Goal: Task Accomplishment & Management: Use online tool/utility

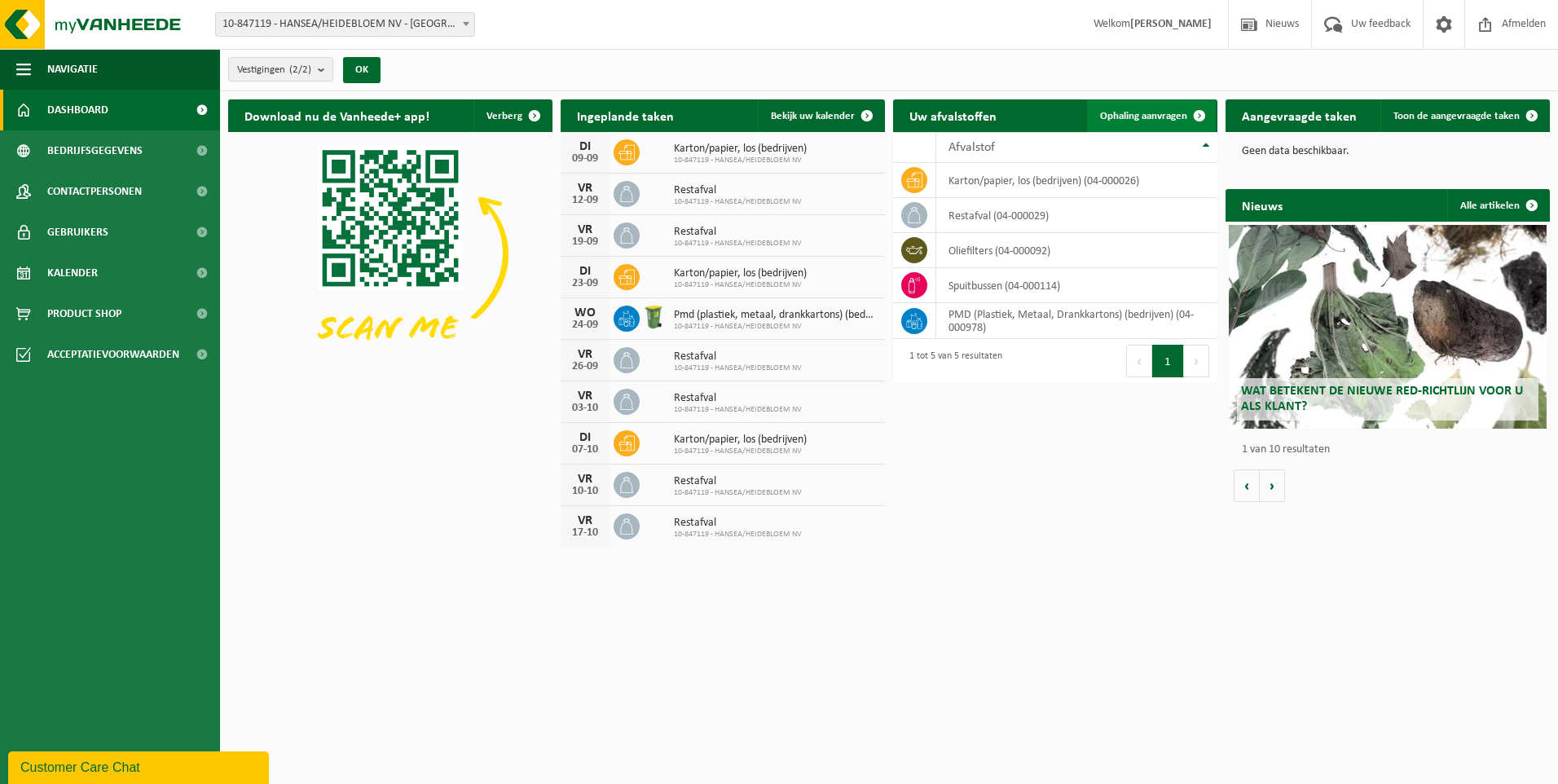
click at [1191, 111] on span at bounding box center [1199, 115] width 32 height 32
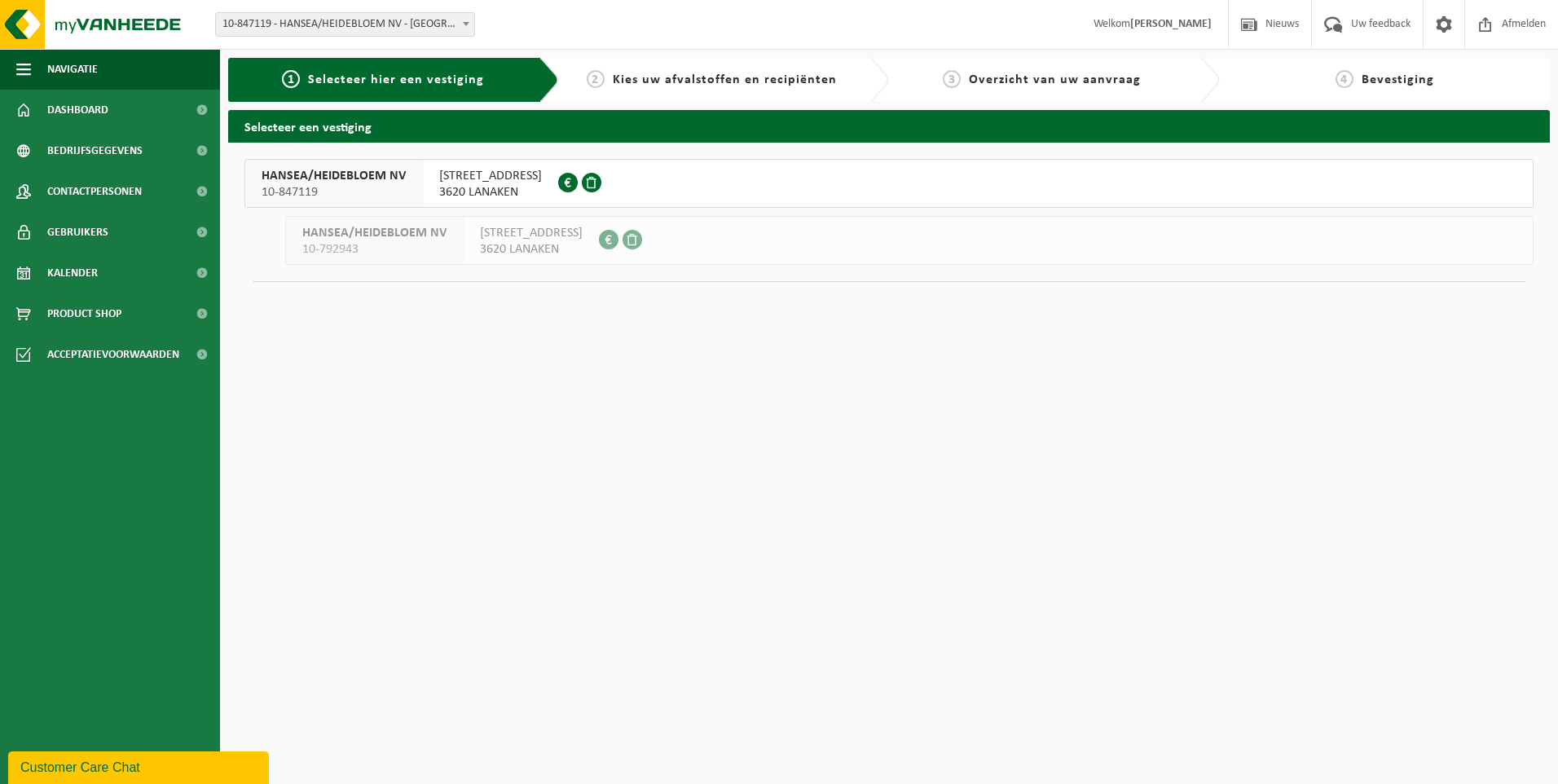
click at [371, 184] on span "10-847119" at bounding box center [334, 192] width 144 height 17
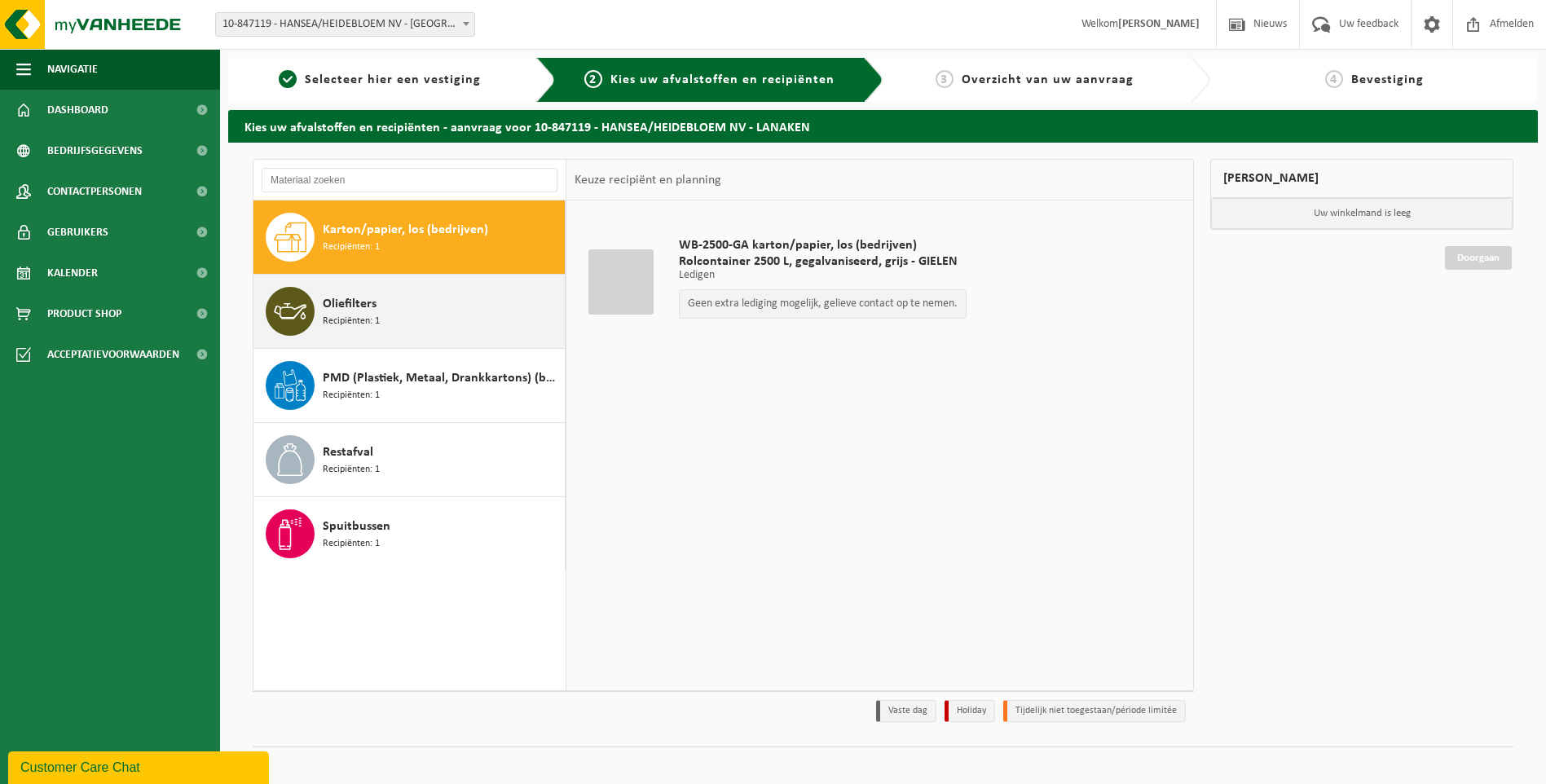
click at [320, 310] on div "Oliefilters Recipiënten: 1" at bounding box center [409, 312] width 313 height 73
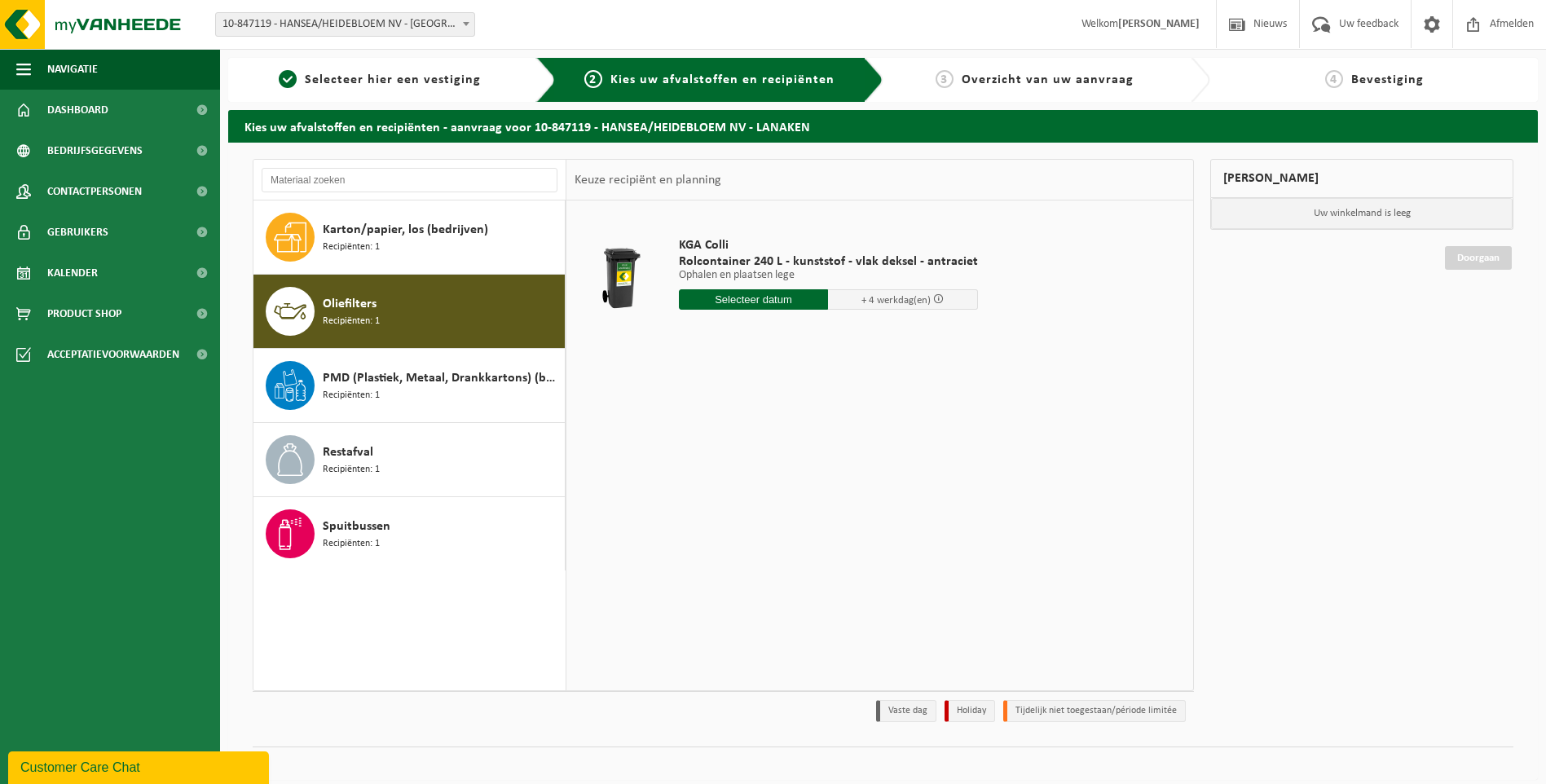
click at [756, 293] on input "text" at bounding box center [754, 298] width 150 height 20
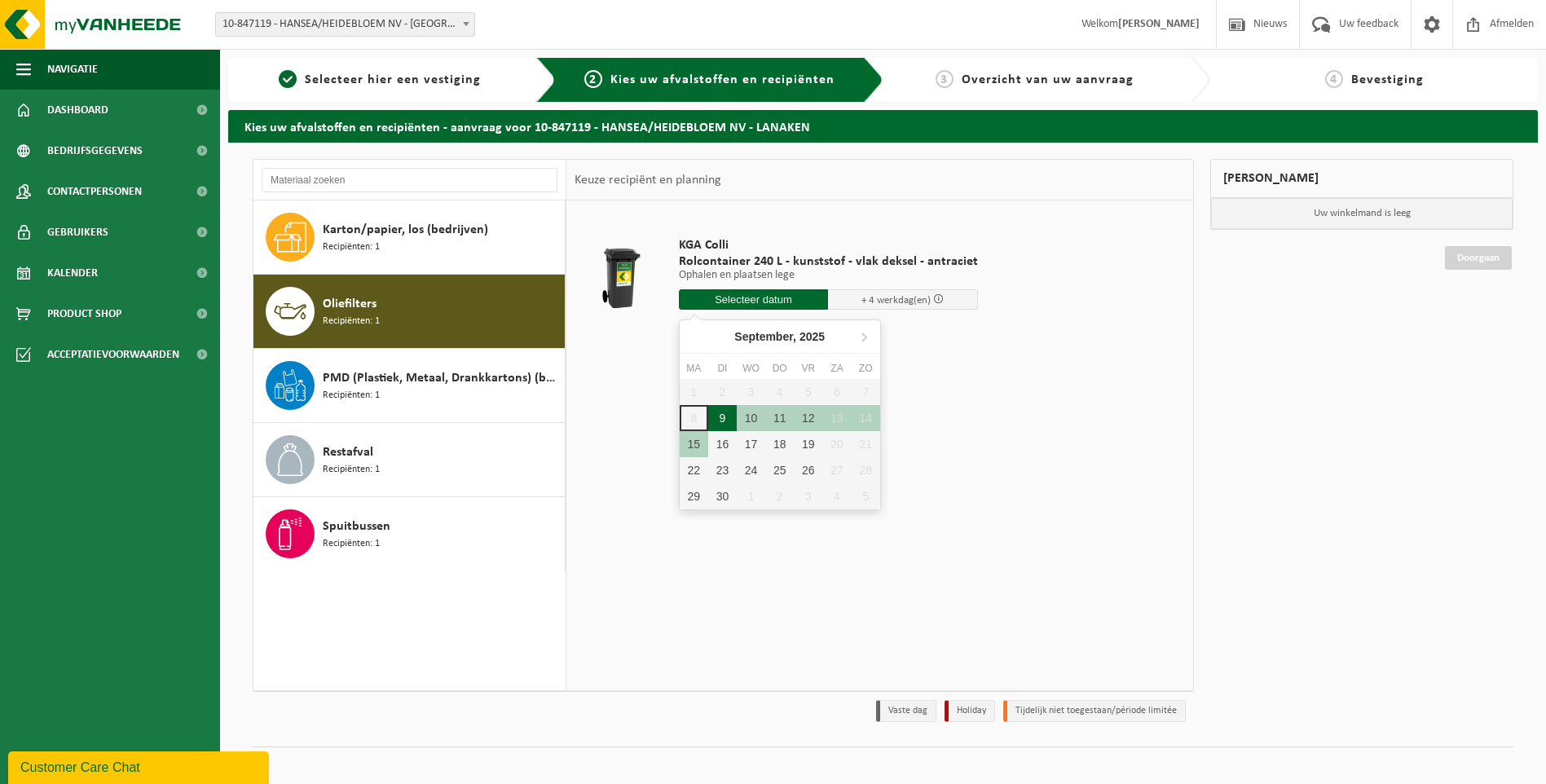
click at [725, 415] on div "9" at bounding box center [723, 418] width 29 height 26
type input "Van 2025-09-09"
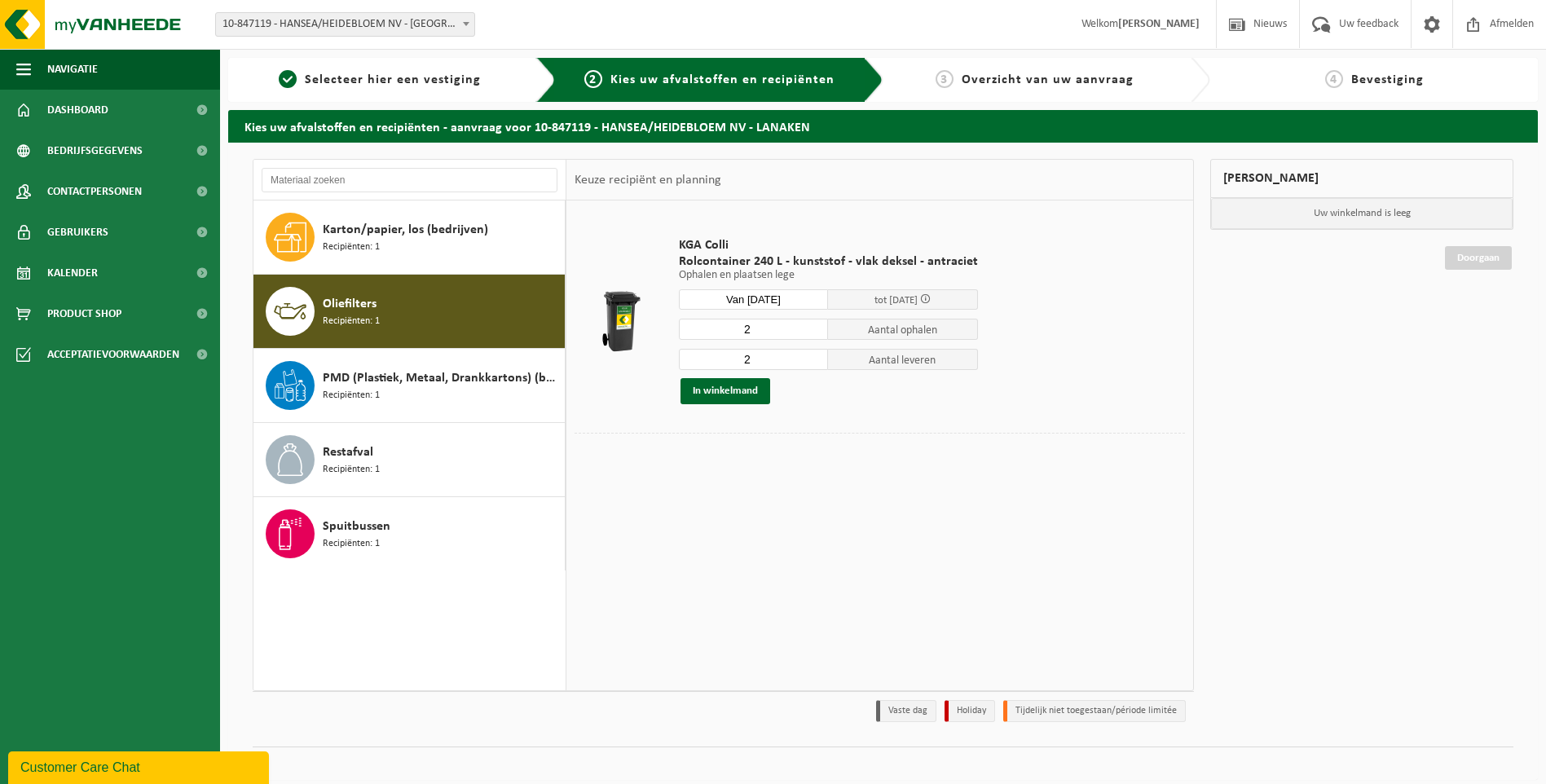
click at [763, 332] on input "2" at bounding box center [754, 329] width 150 height 21
type input "1"
click at [813, 364] on input "1" at bounding box center [754, 359] width 150 height 21
click at [716, 392] on button "In winkelmand" at bounding box center [725, 392] width 90 height 26
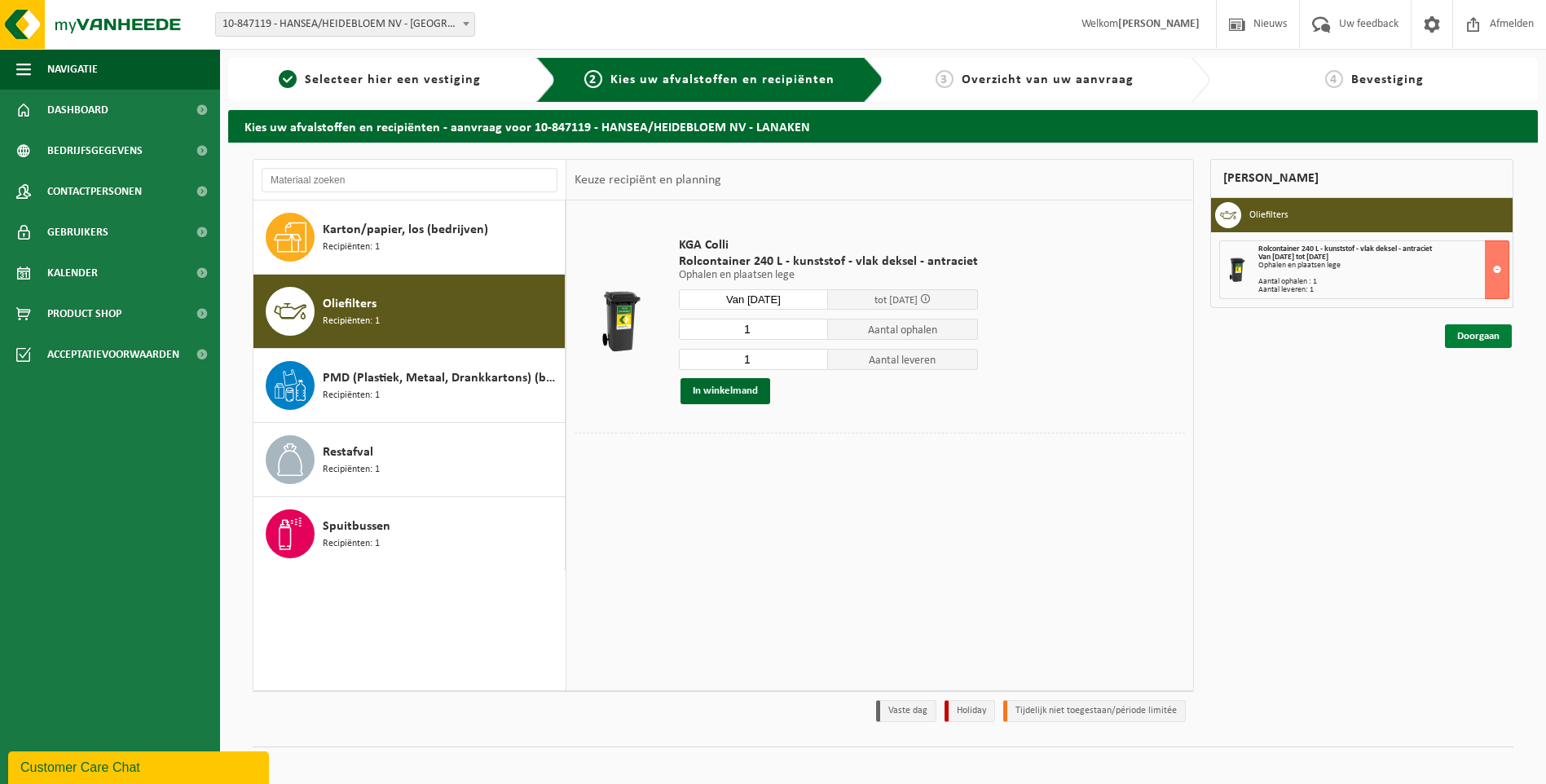
click at [1482, 339] on link "Doorgaan" at bounding box center [1478, 336] width 67 height 23
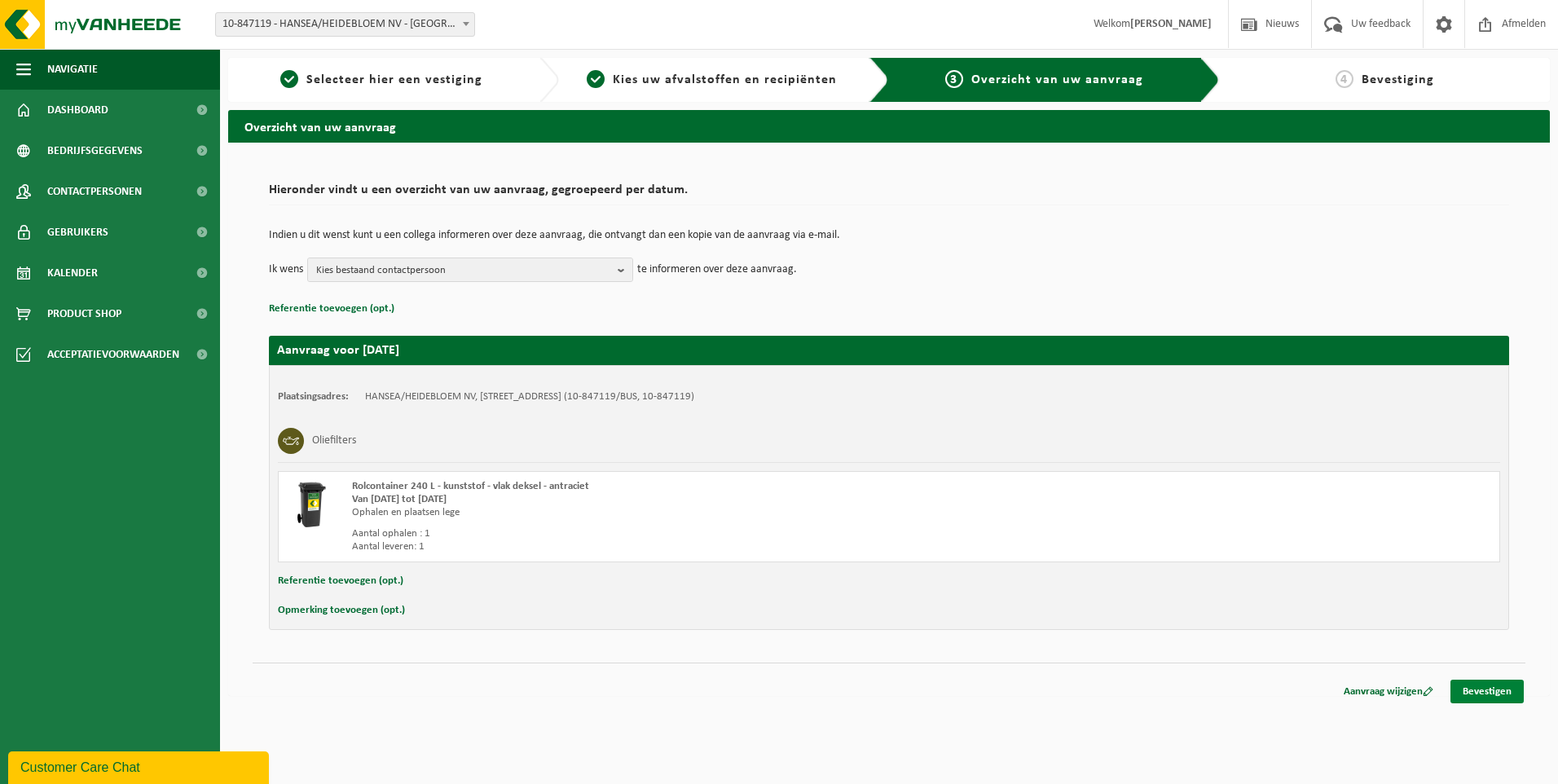
click at [1499, 687] on link "Bevestigen" at bounding box center [1487, 691] width 73 height 23
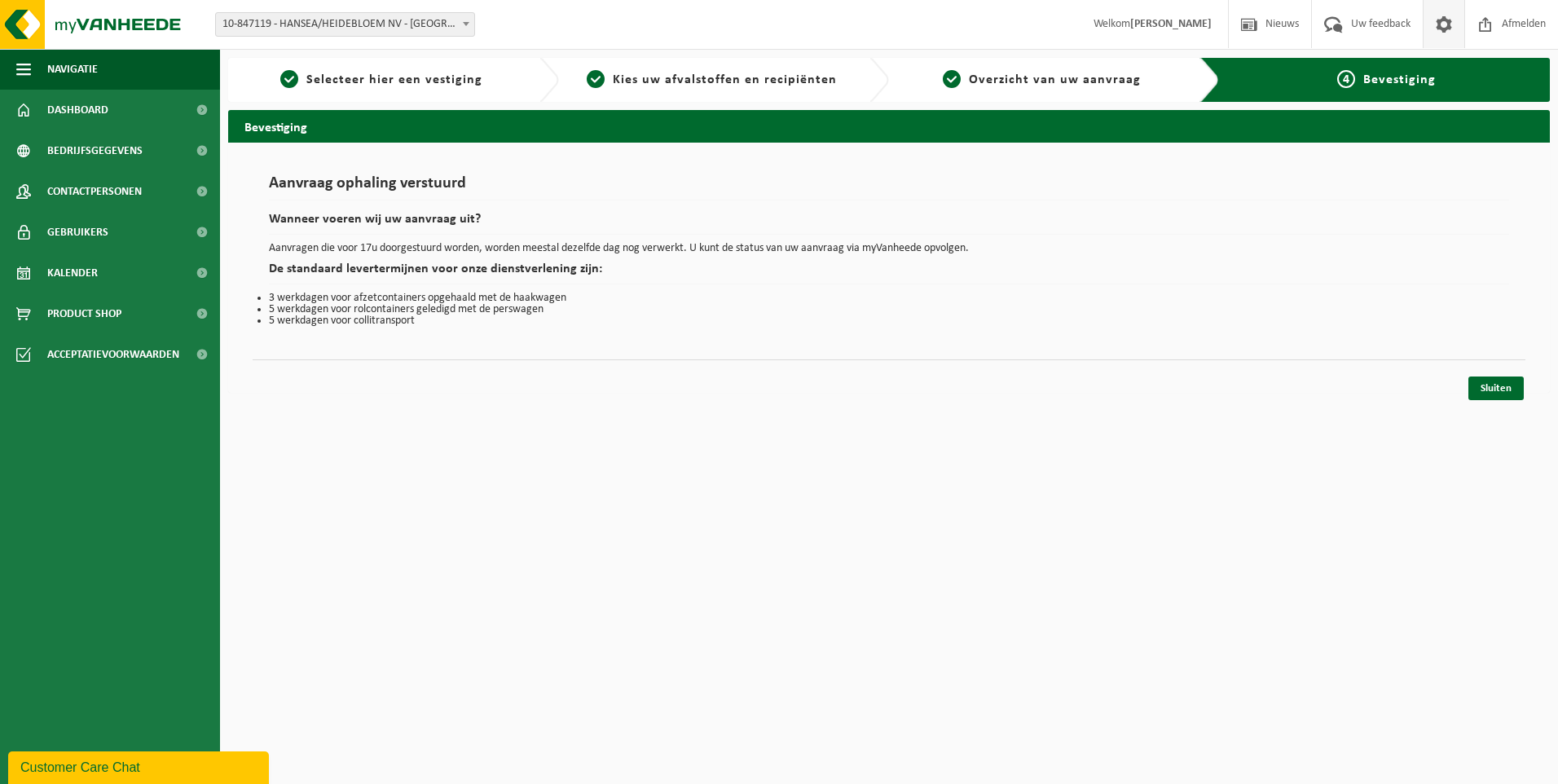
click at [1443, 23] on span at bounding box center [1444, 23] width 24 height 48
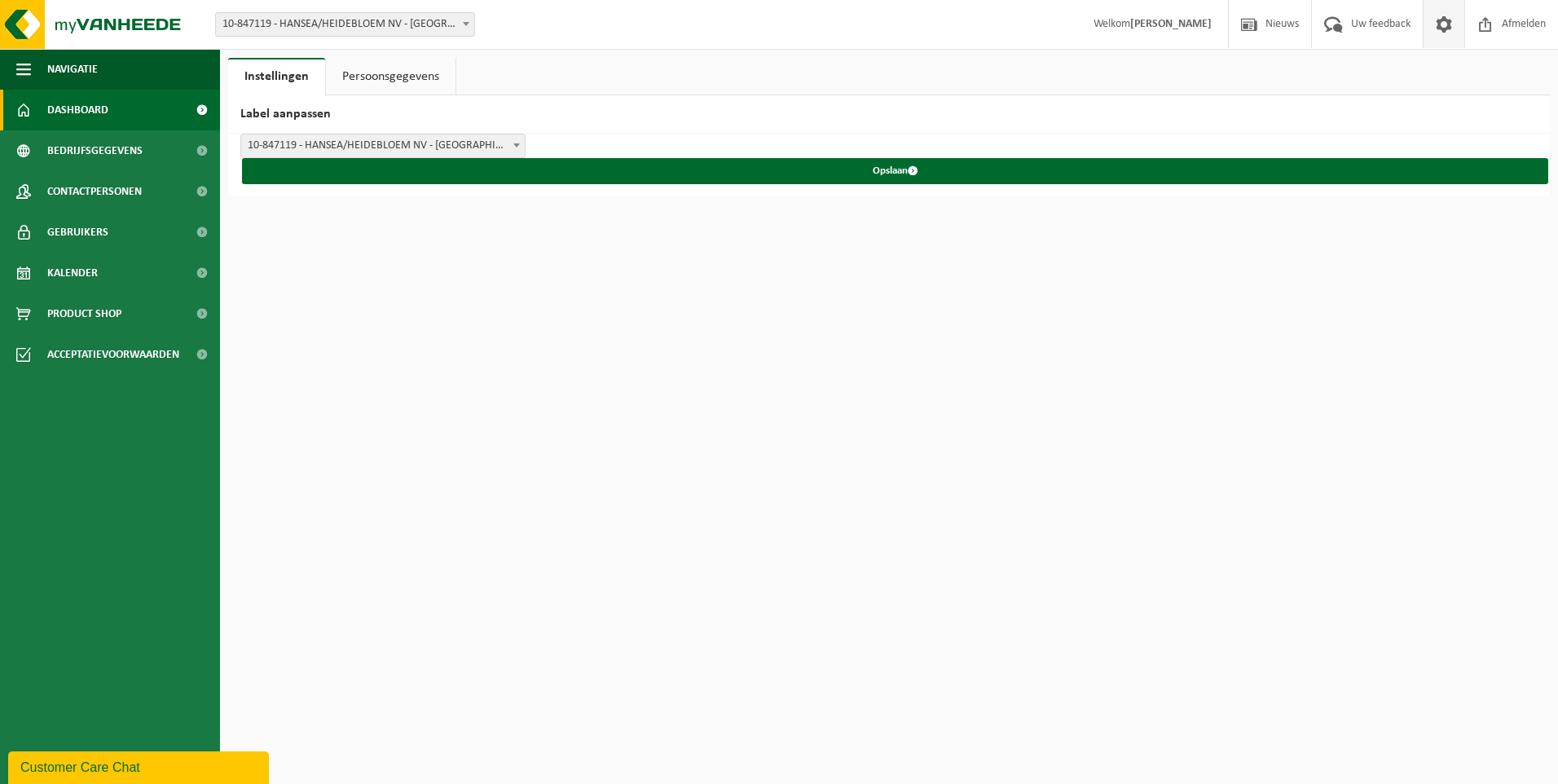
click at [84, 106] on span "Dashboard" at bounding box center [77, 110] width 61 height 41
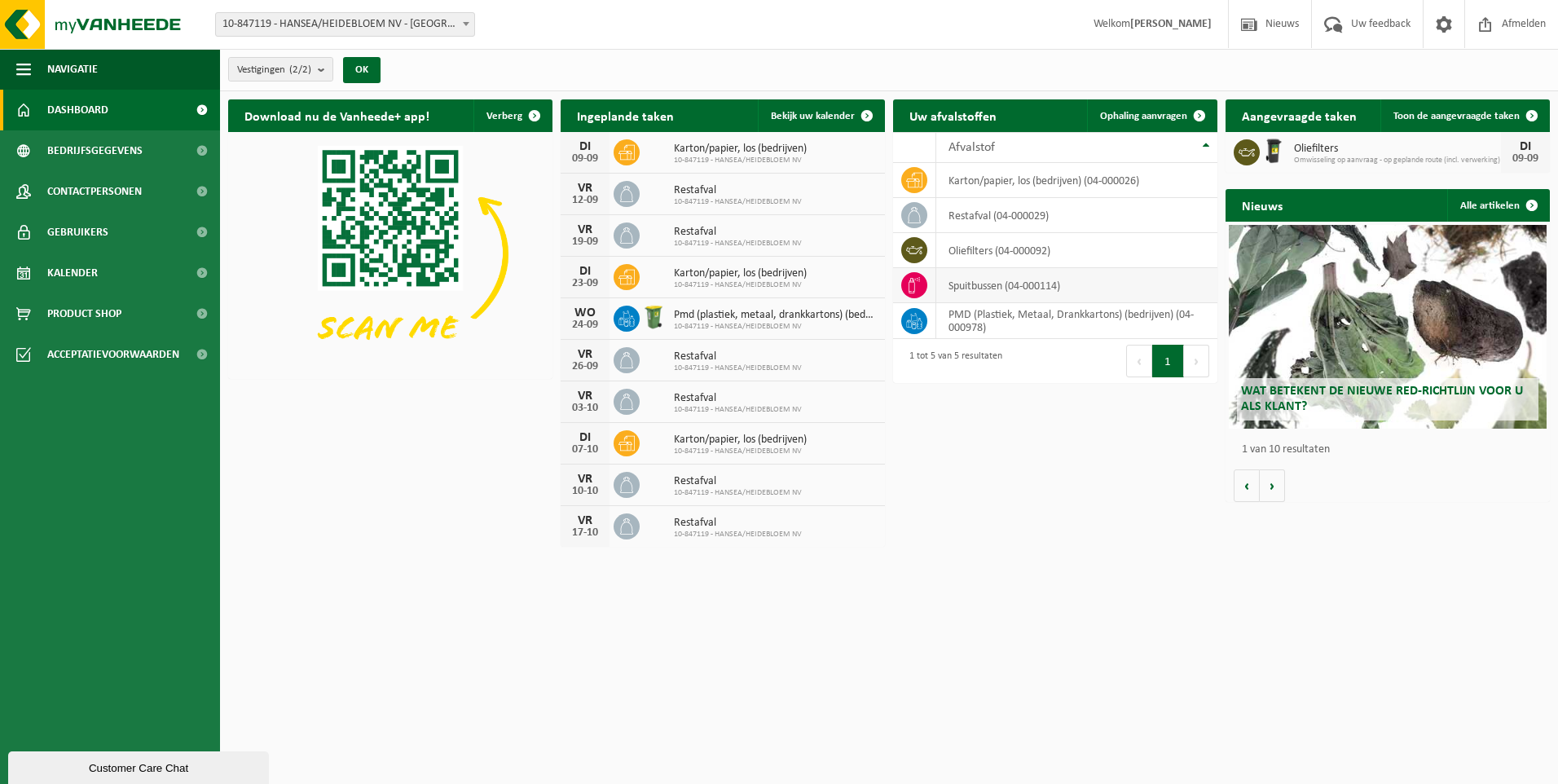
click at [1011, 286] on td "spuitbussen (04-000114)" at bounding box center [1077, 285] width 281 height 35
click at [1199, 111] on span at bounding box center [1199, 115] width 32 height 32
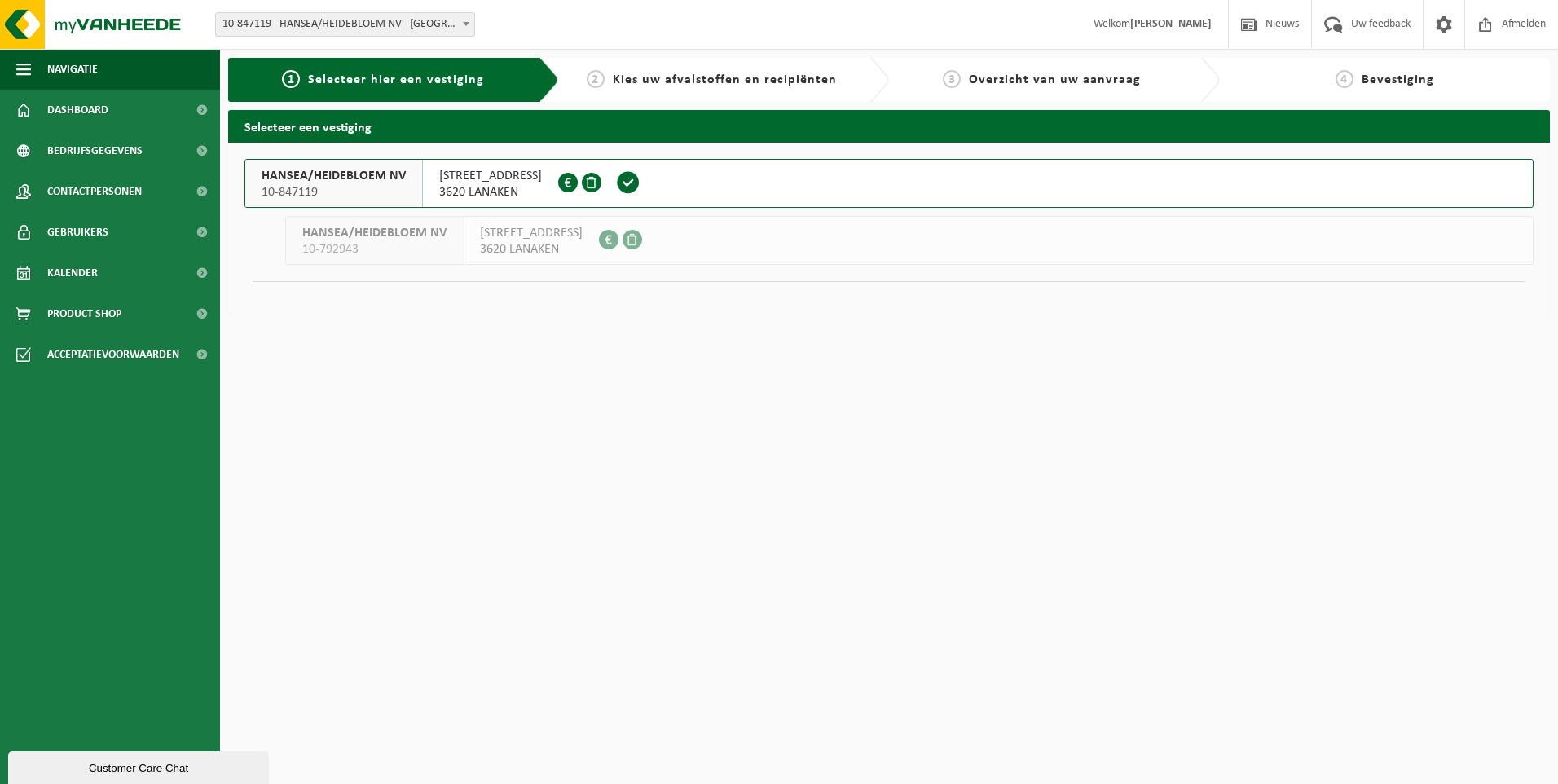
click at [483, 186] on span "3620 LANAKEN" at bounding box center [491, 192] width 103 height 17
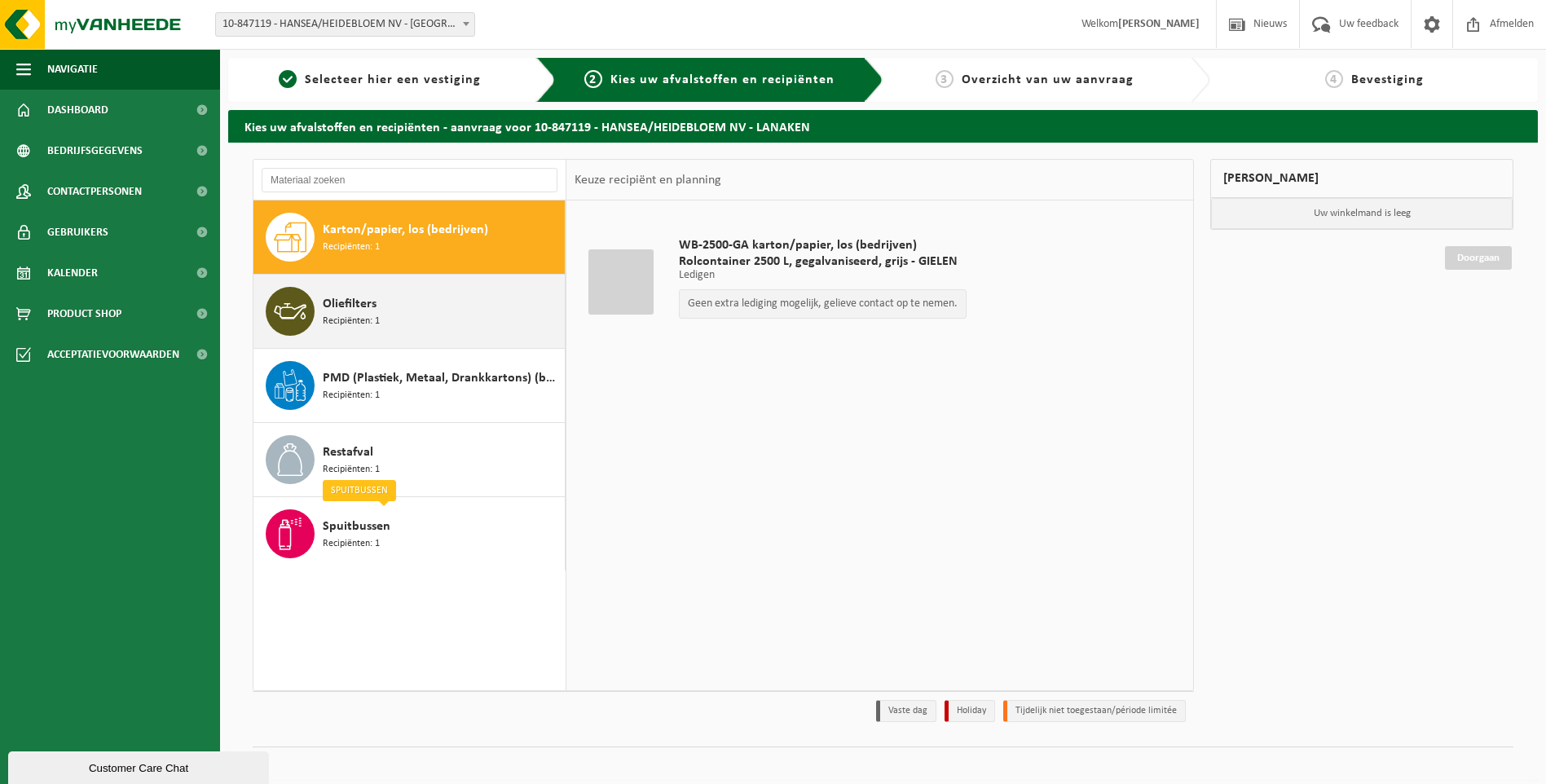
click at [407, 318] on div "Oliefilters Recipiënten: 1" at bounding box center [441, 312] width 238 height 49
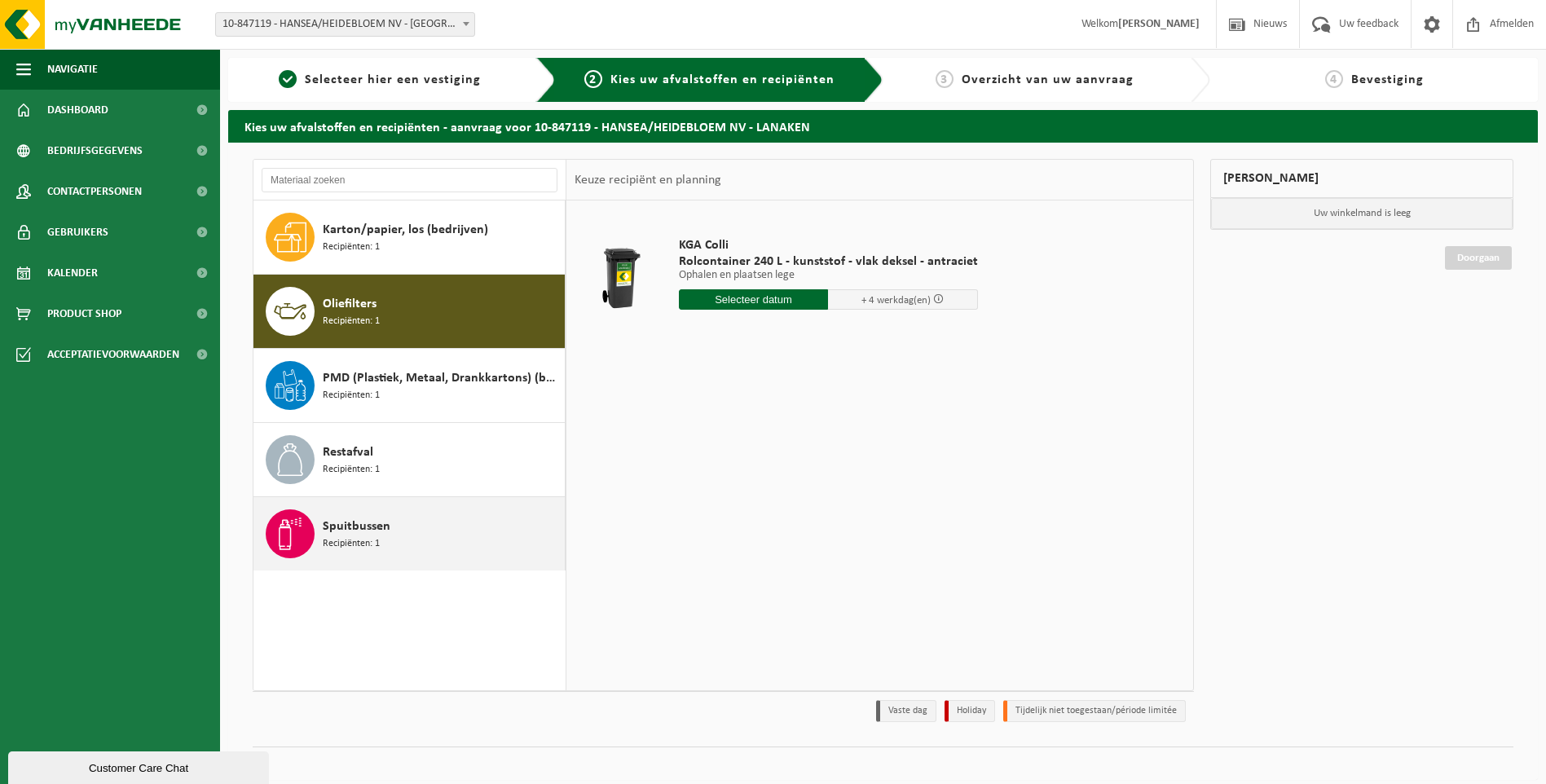
click at [387, 552] on div "Spuitbussen Recipiënten: 1" at bounding box center [441, 533] width 238 height 49
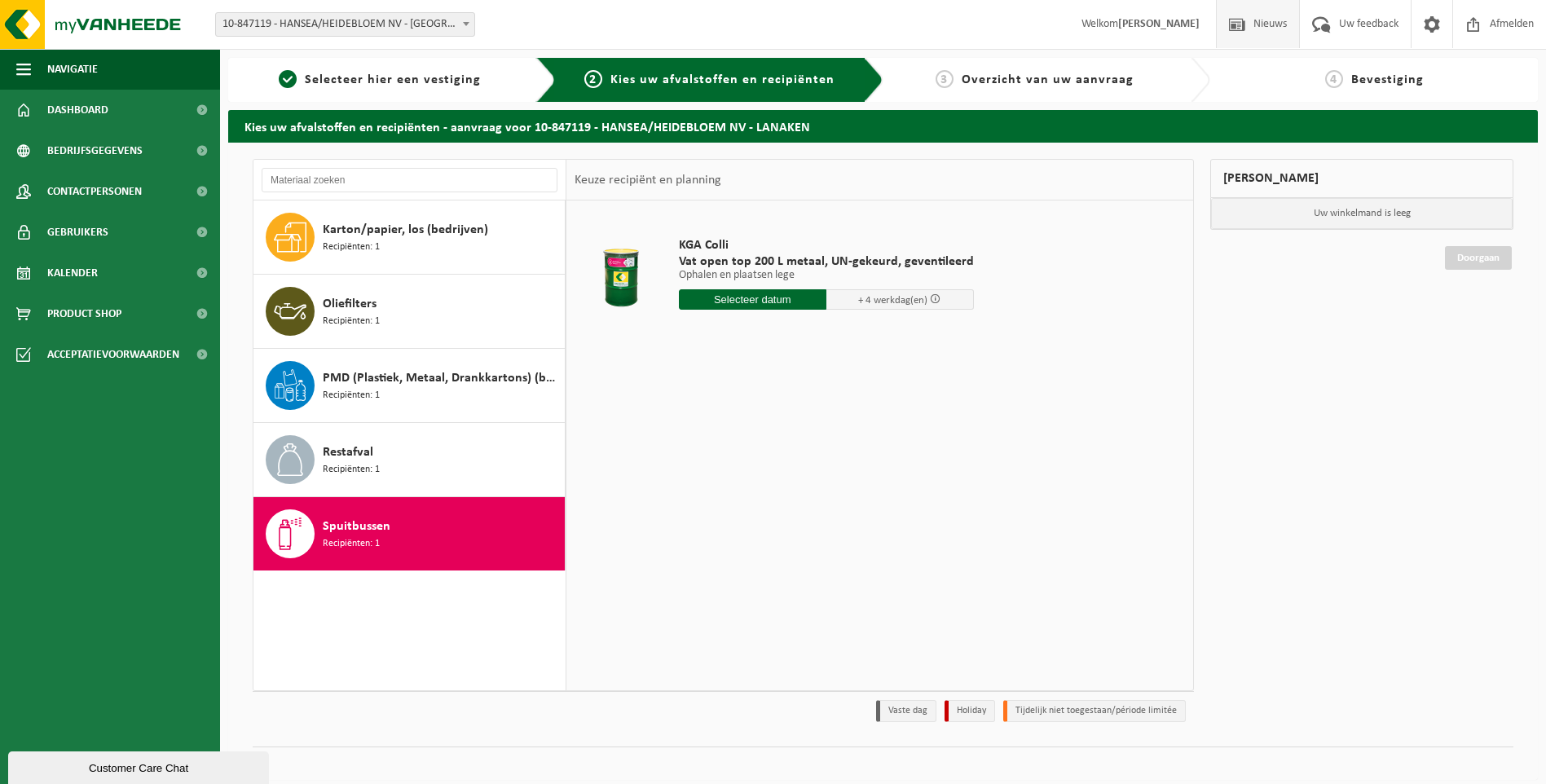
click at [1250, 16] on span "Nieuws" at bounding box center [1271, 23] width 42 height 48
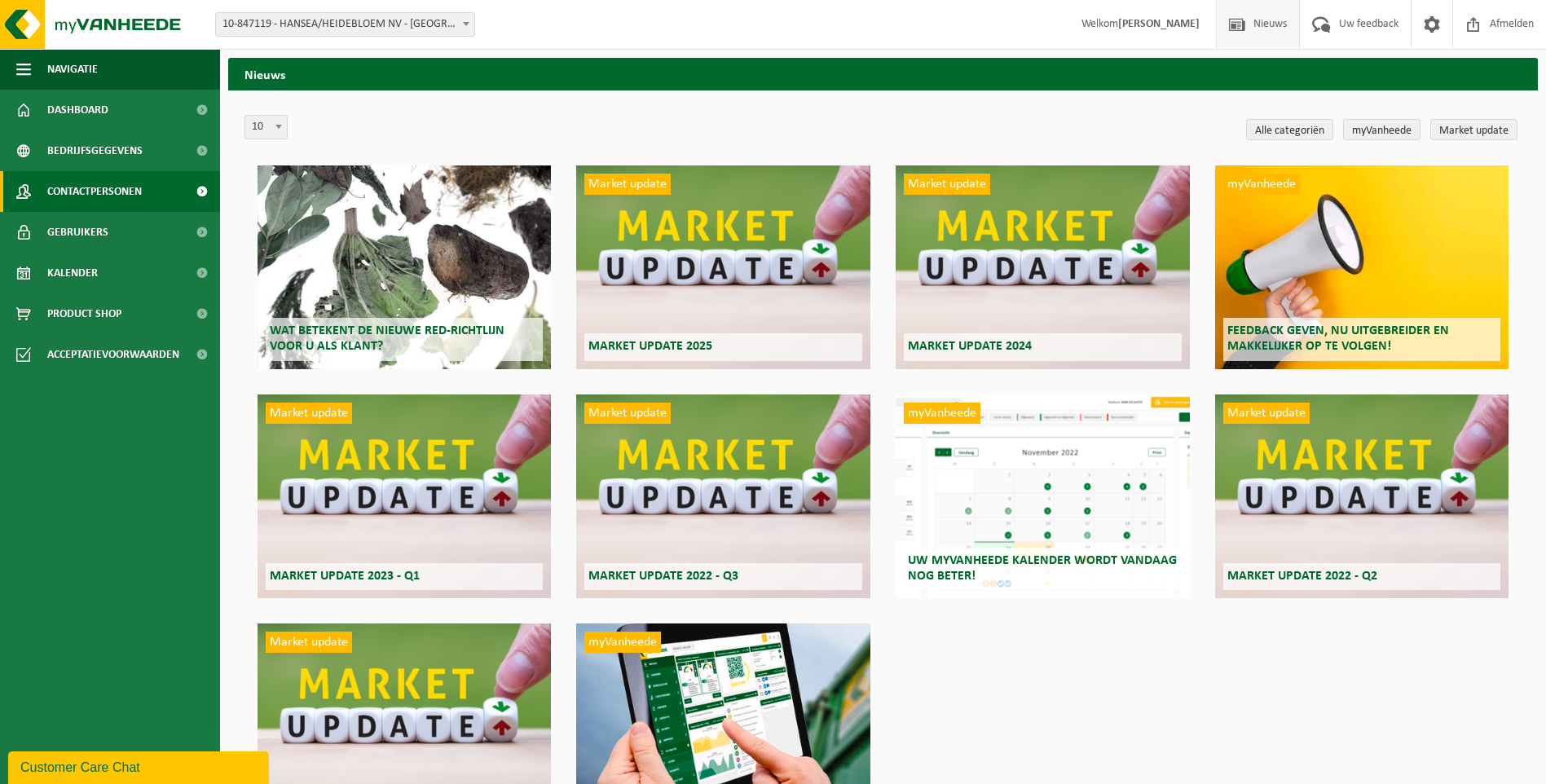
click at [117, 185] on span "Contactpersonen" at bounding box center [94, 191] width 95 height 41
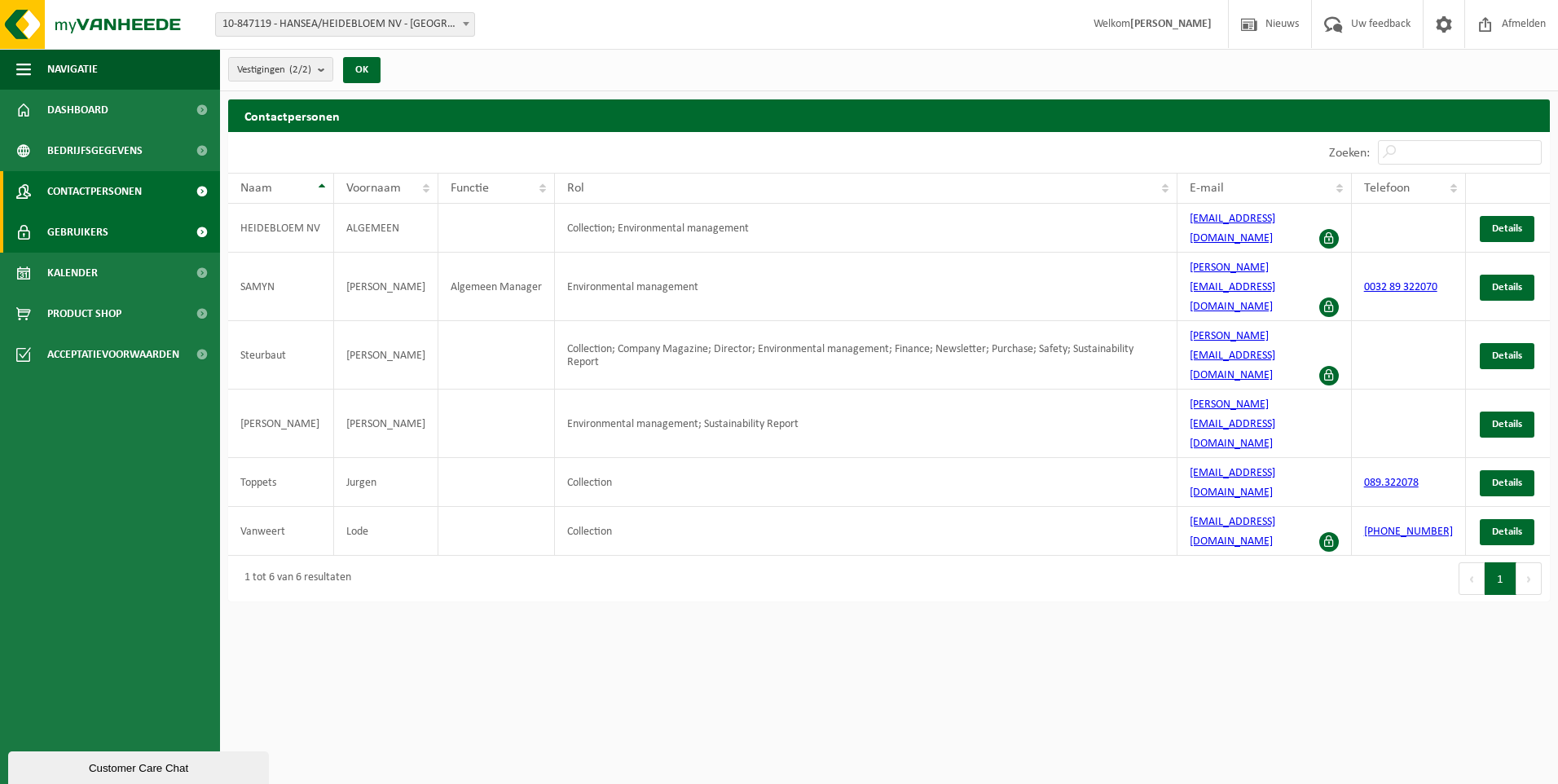
click at [86, 236] on span "Gebruikers" at bounding box center [77, 231] width 61 height 41
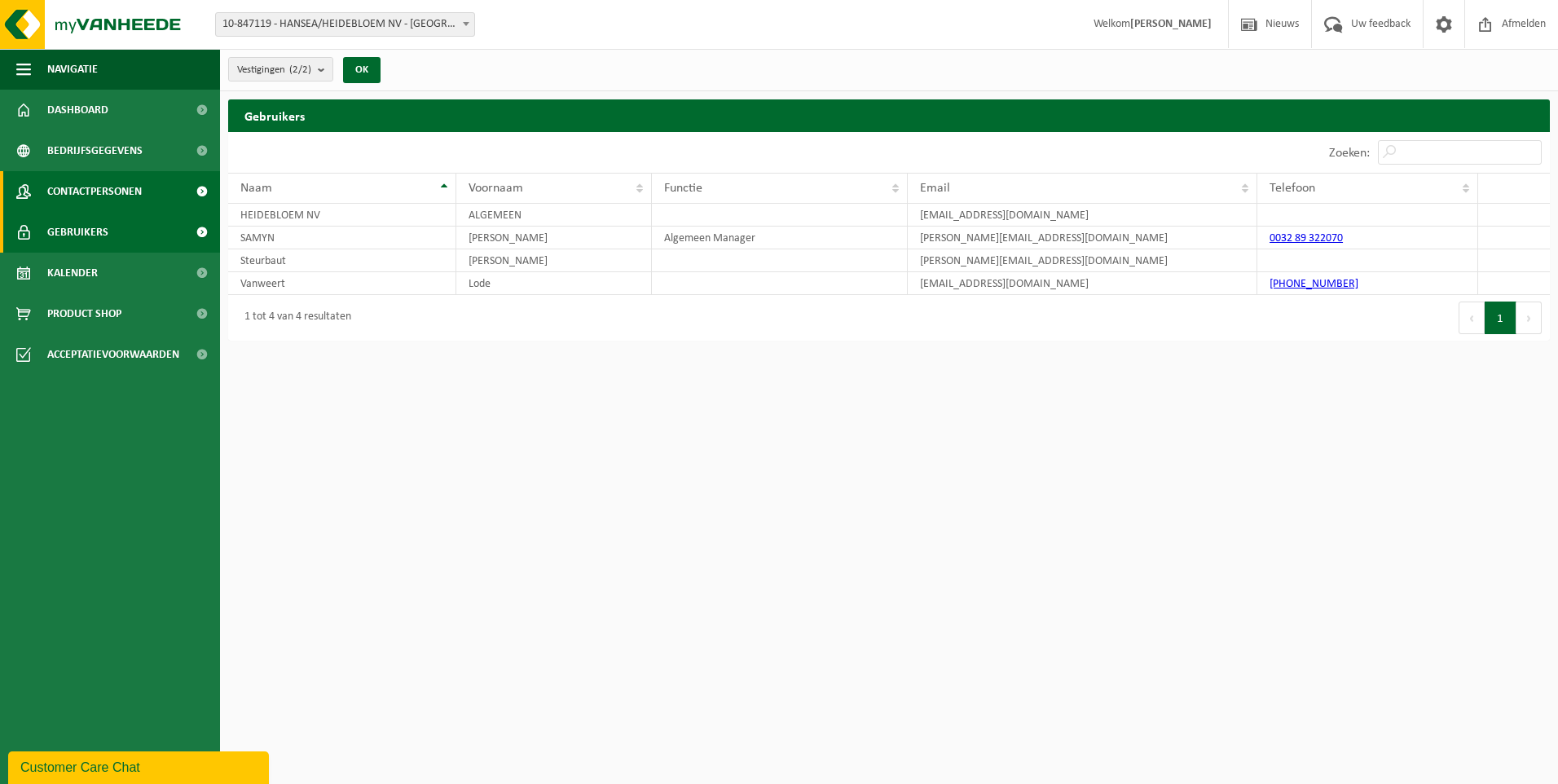
click at [87, 191] on span "Contactpersonen" at bounding box center [94, 191] width 95 height 41
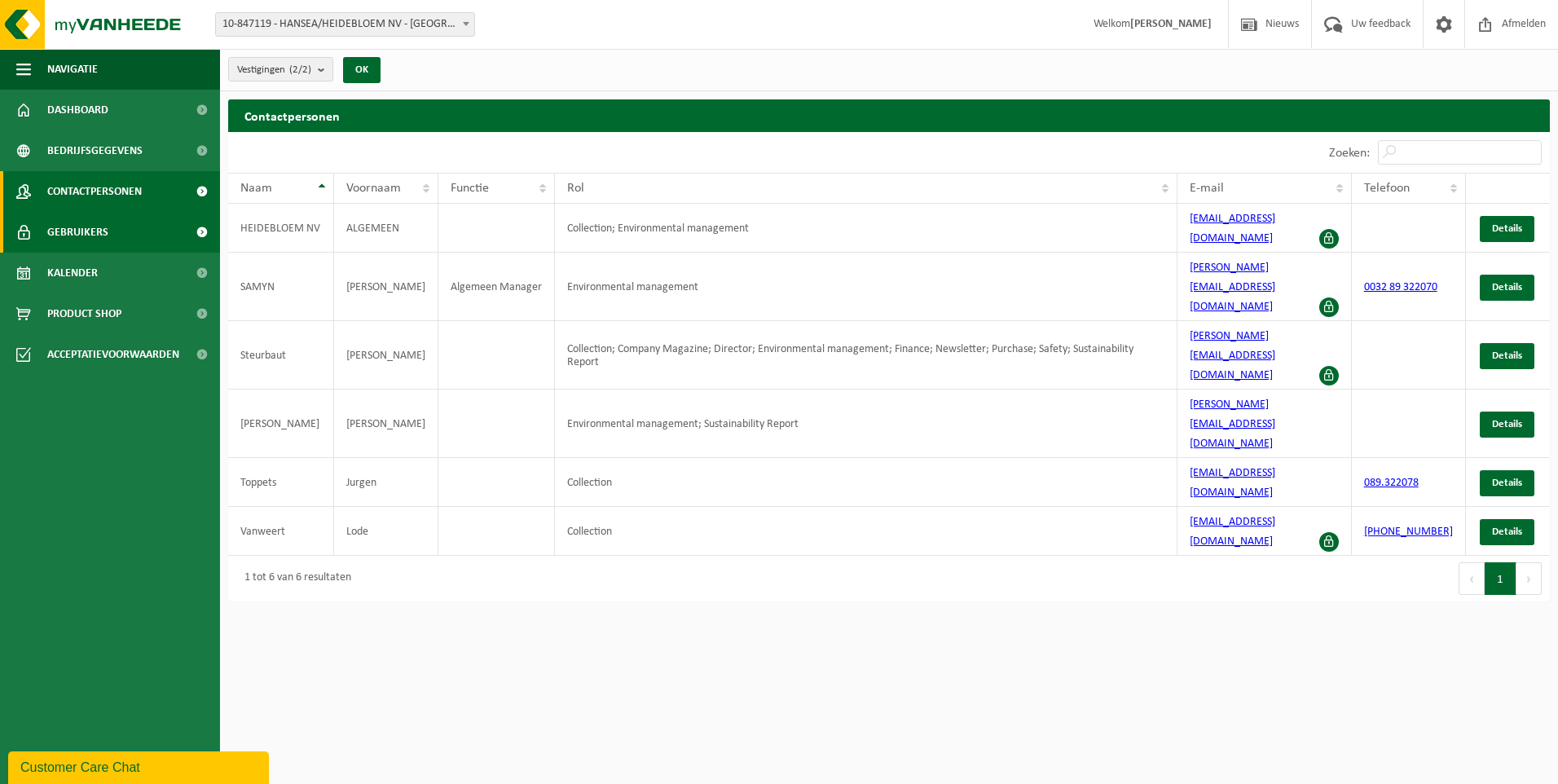
click at [84, 226] on span "Gebruikers" at bounding box center [77, 231] width 61 height 41
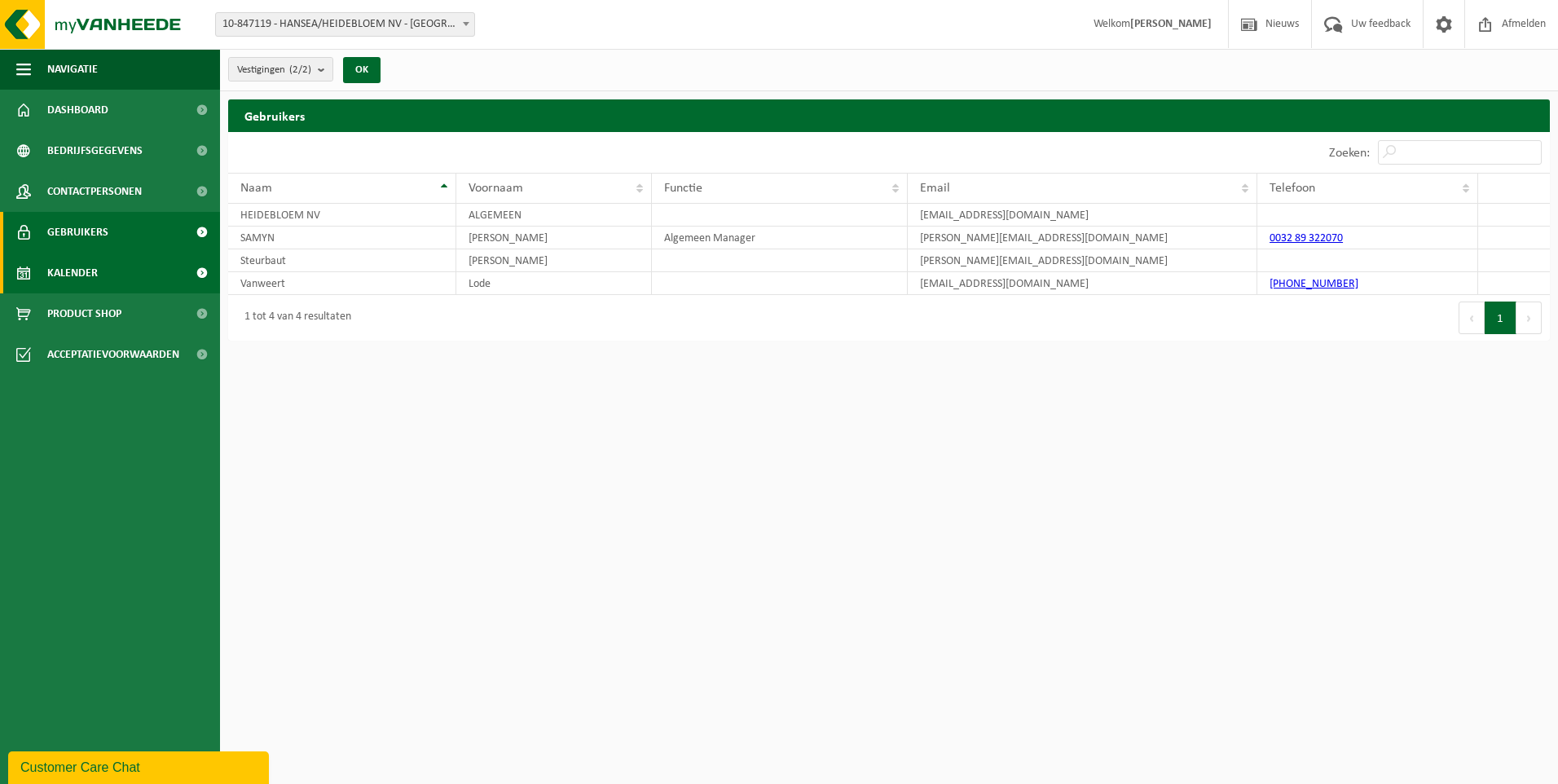
click at [77, 270] on span "Kalender" at bounding box center [72, 272] width 50 height 41
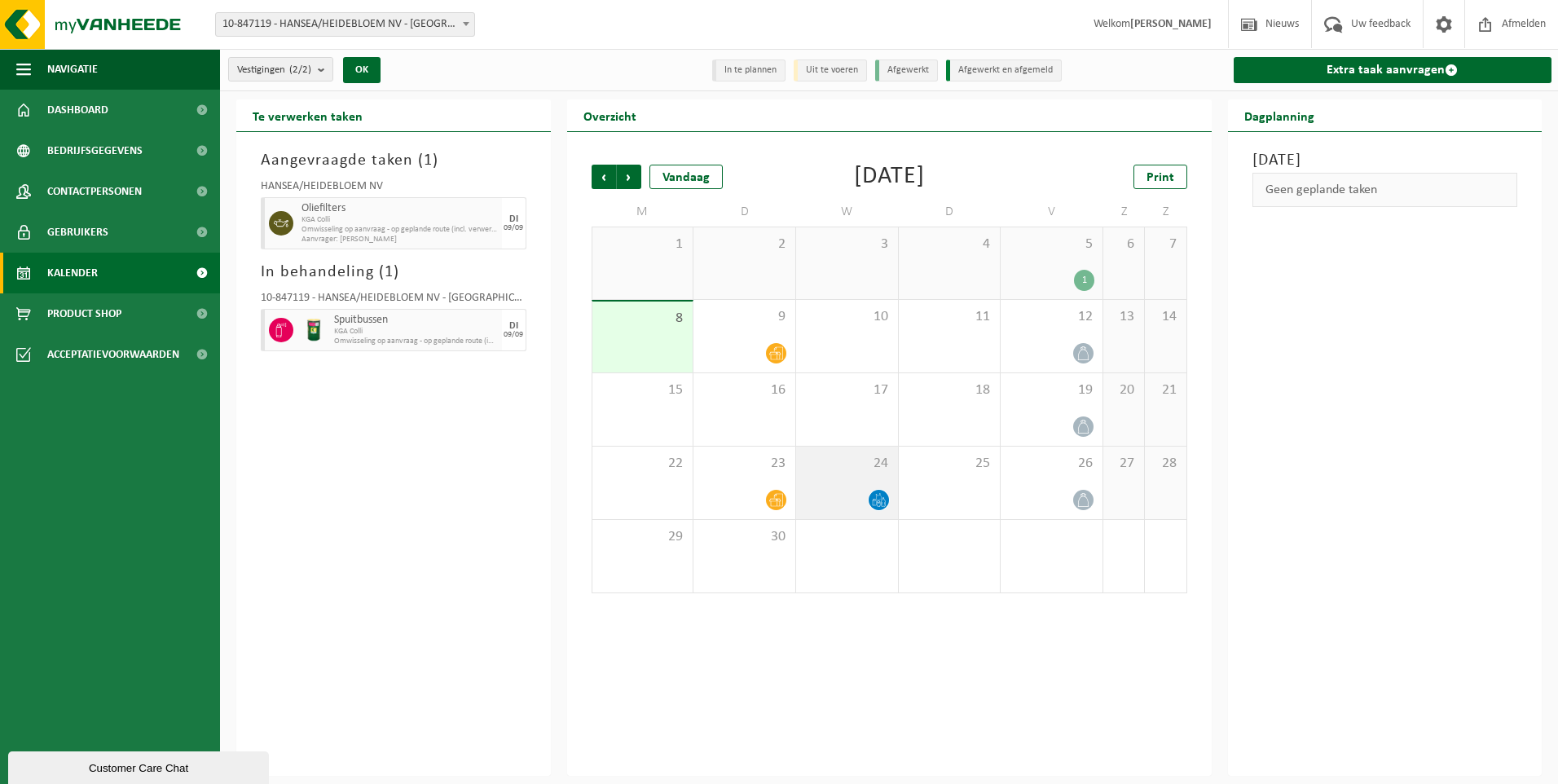
click at [875, 496] on icon at bounding box center [879, 500] width 14 height 14
